Goal: Task Accomplishment & Management: Use online tool/utility

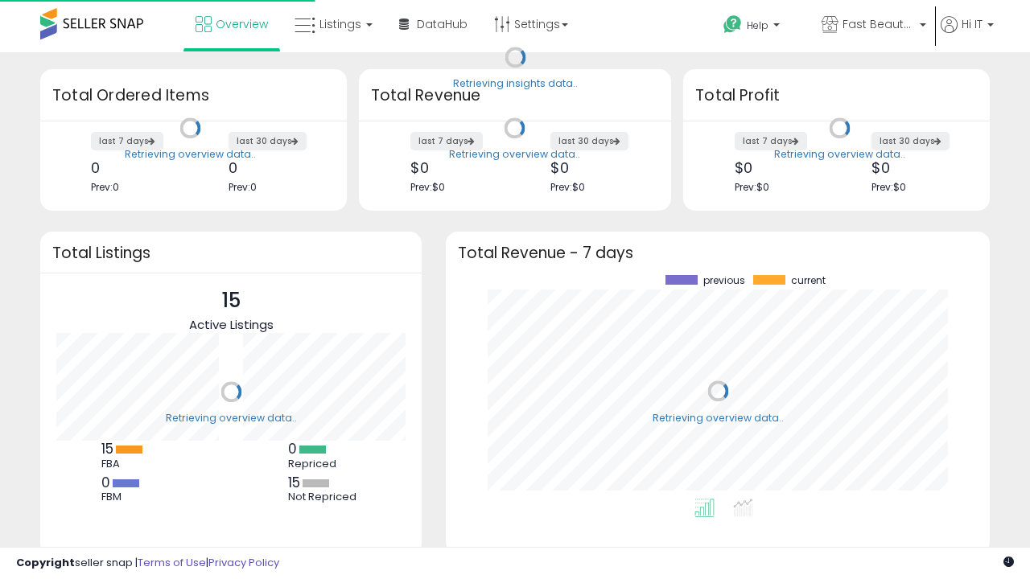
scroll to position [224, 512]
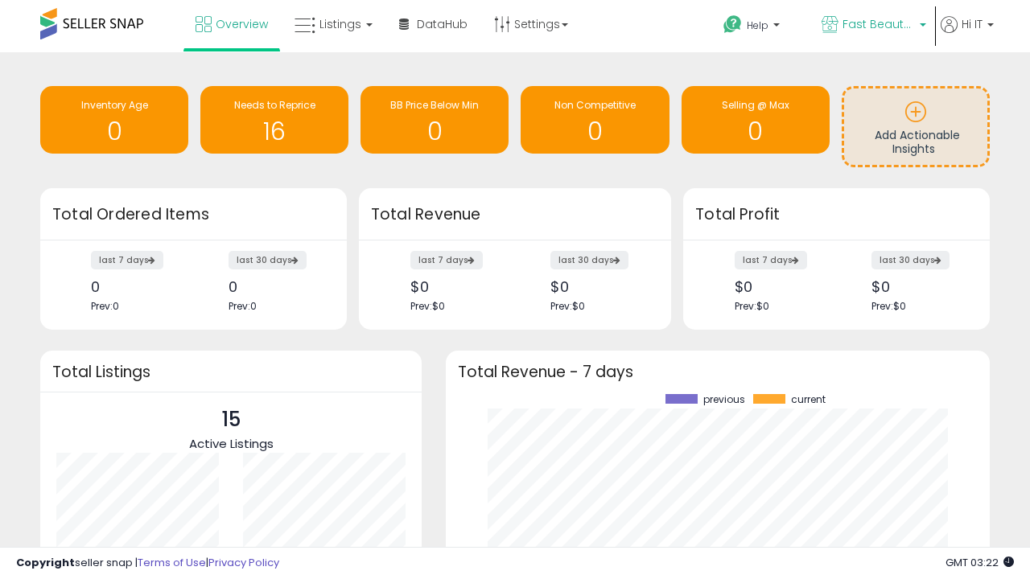
click at [872, 26] on span "Fast Beauty ([GEOGRAPHIC_DATA])" at bounding box center [879, 24] width 72 height 16
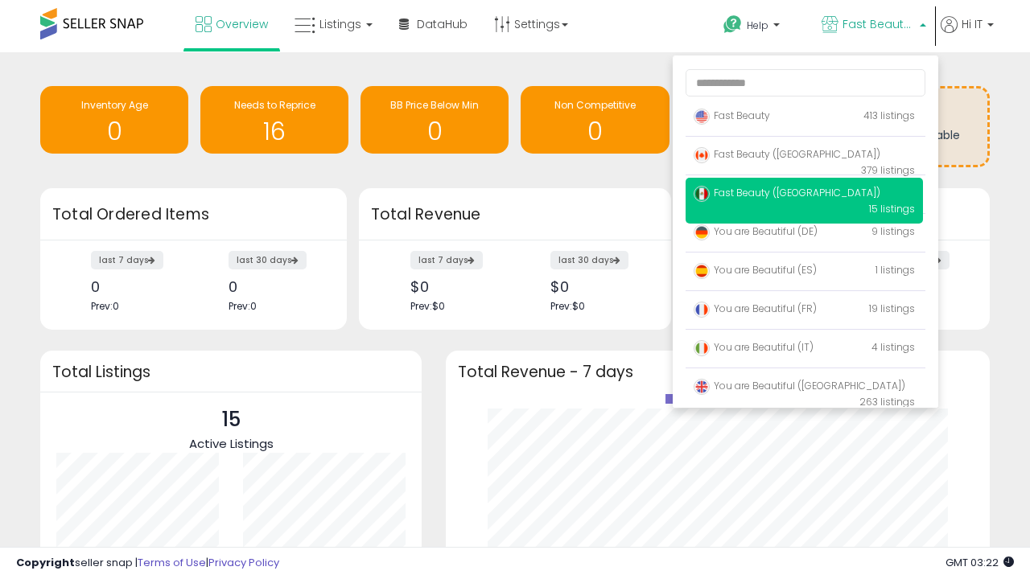
click at [804, 118] on p "Fast Beauty 413 listings" at bounding box center [804, 117] width 237 height 32
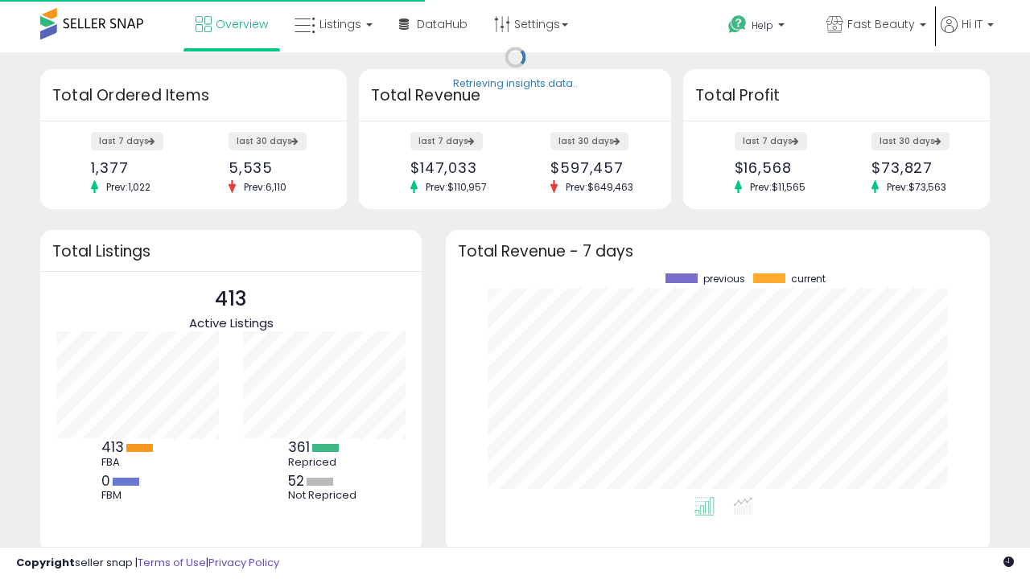
scroll to position [224, 512]
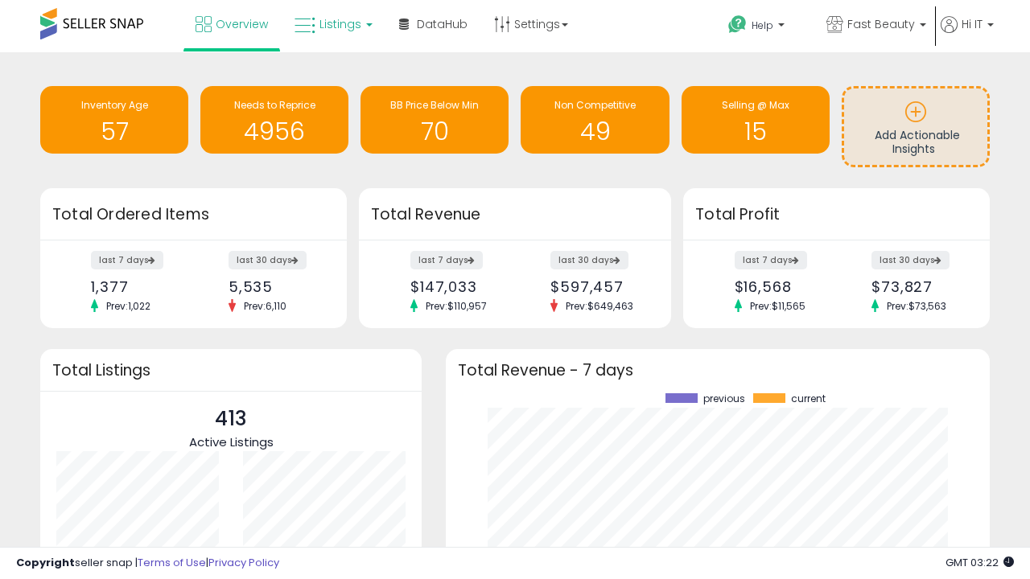
click at [332, 24] on span "Listings" at bounding box center [340, 24] width 42 height 16
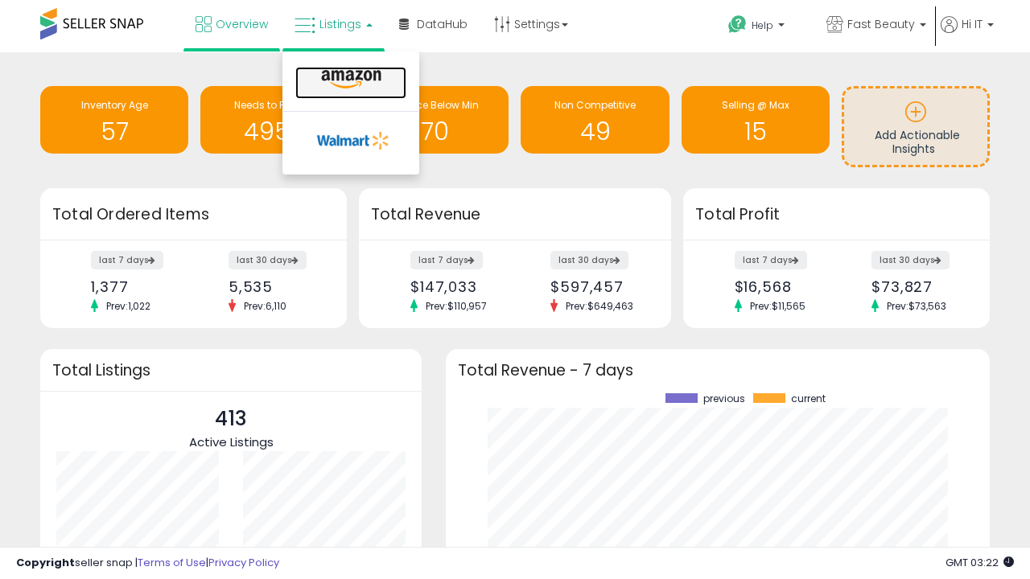
click at [349, 80] on icon at bounding box center [351, 79] width 70 height 21
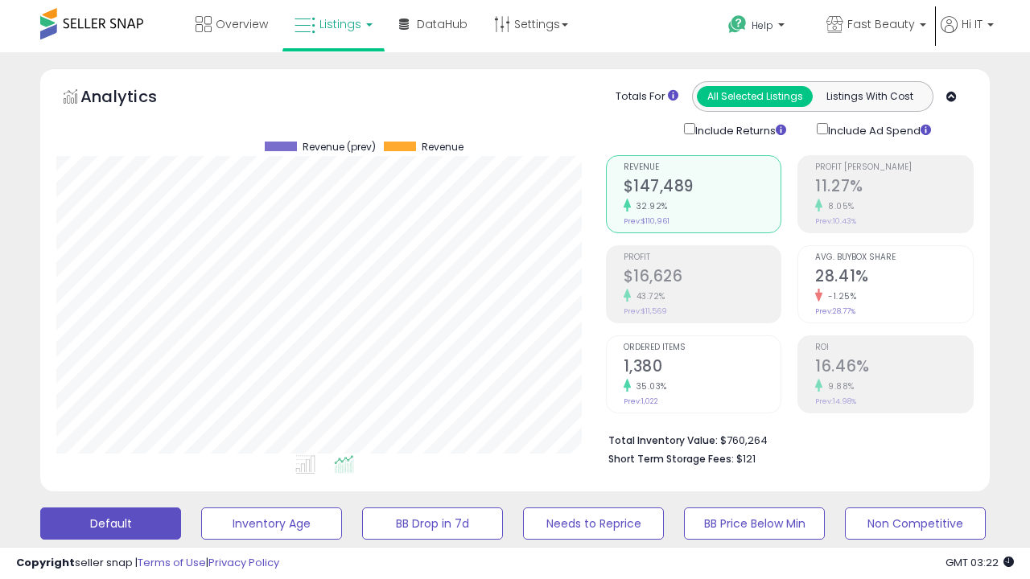
scroll to position [330, 549]
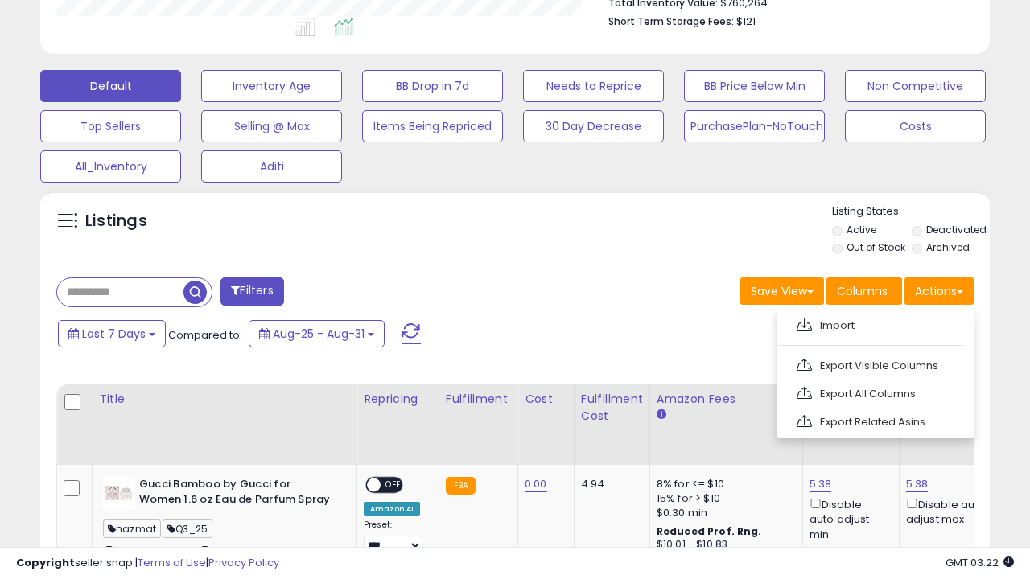
click at [804, 323] on span at bounding box center [804, 325] width 15 height 12
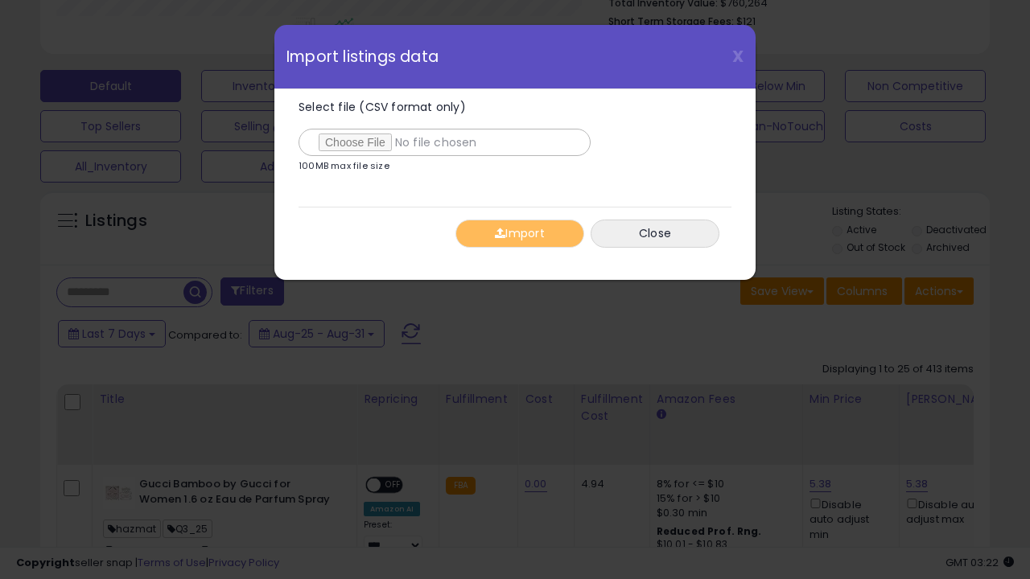
type input "**********"
click at [519, 233] on button "Import" at bounding box center [519, 234] width 129 height 28
